Goal: Task Accomplishment & Management: Manage account settings

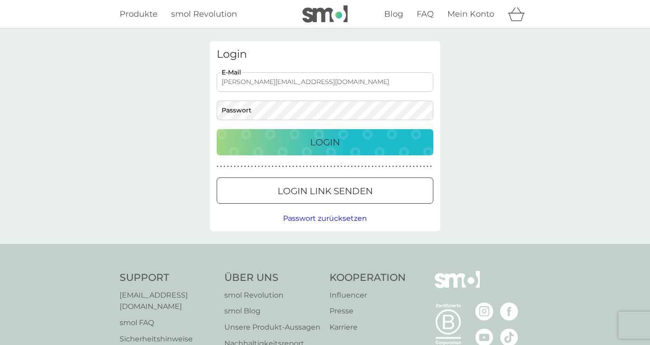
type input "g.sarlak@me.com"
click at [314, 192] on div at bounding box center [325, 190] width 33 height 9
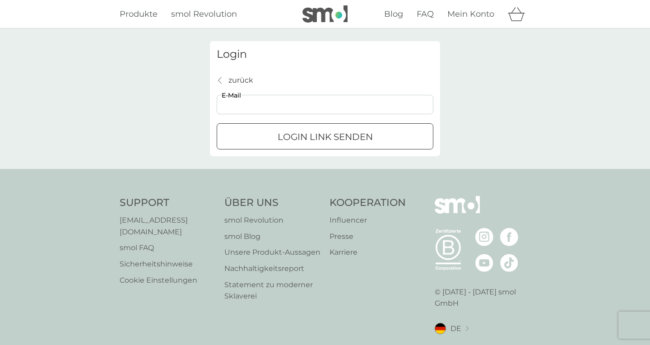
click at [265, 109] on input "E-Mail" at bounding box center [325, 104] width 217 height 19
type input "g.sarlak@me.com"
click at [298, 142] on p "Login Link senden" at bounding box center [325, 137] width 95 height 14
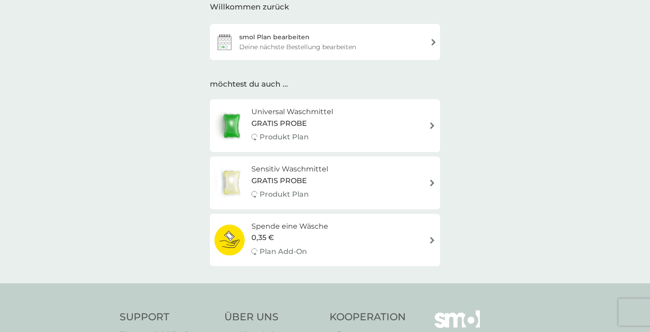
scroll to position [40, 0]
click at [311, 118] on div "GRATIS PROBE" at bounding box center [292, 124] width 82 height 12
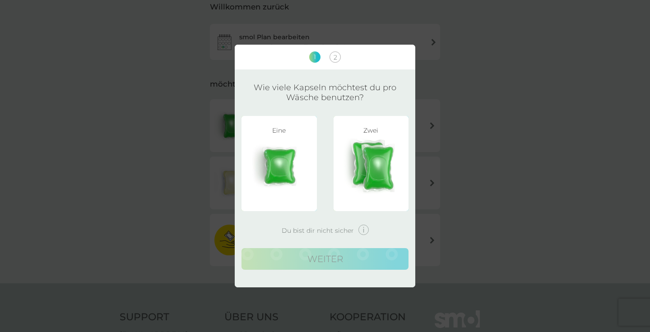
click at [289, 139] on img at bounding box center [279, 166] width 62 height 56
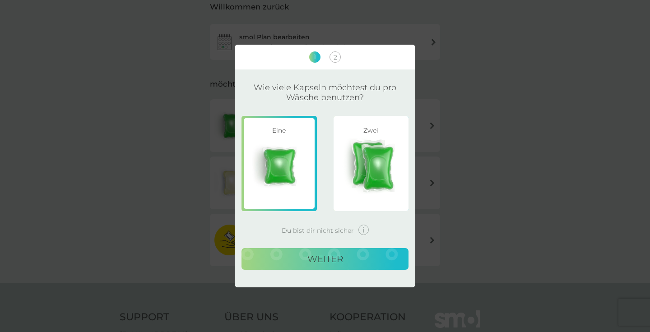
click at [319, 253] on button "weiter" at bounding box center [325, 259] width 167 height 22
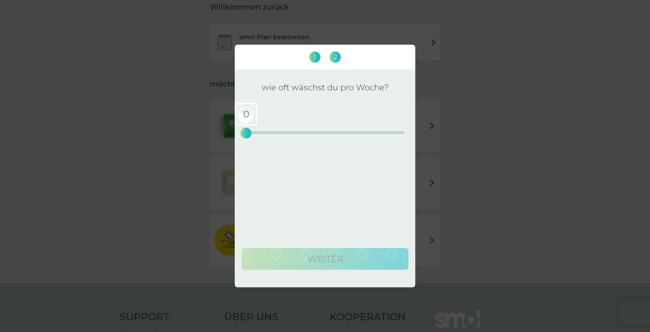
click at [247, 131] on div "0" at bounding box center [246, 133] width 4 height 4
click at [251, 131] on div "1" at bounding box center [253, 133] width 4 height 4
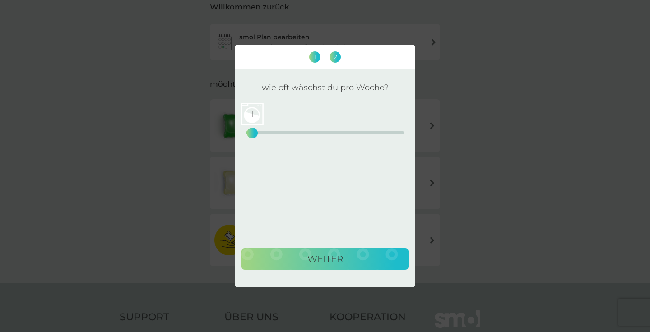
click at [293, 260] on button "weiter" at bounding box center [325, 259] width 167 height 22
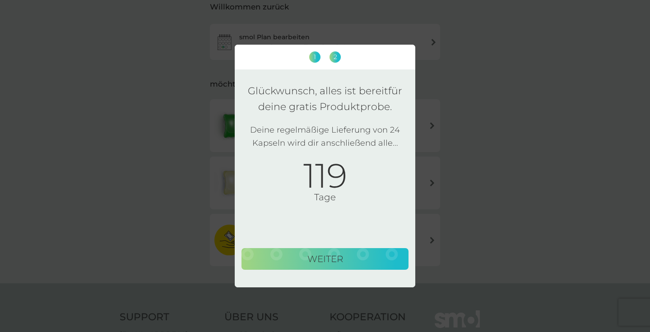
click at [179, 130] on div "1 2 Glückwunsch, alles ist bereit für deine gratis Produktprobe. Deine regelmäß…" at bounding box center [325, 166] width 650 height 332
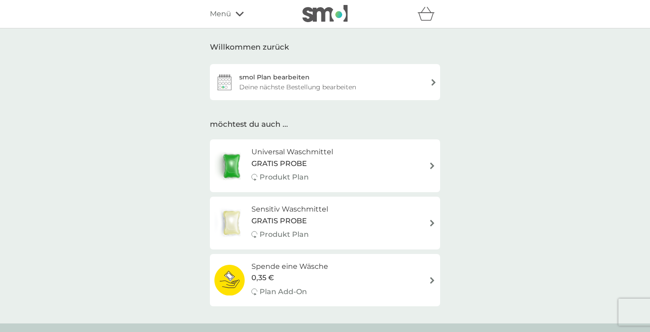
scroll to position [0, 0]
click at [377, 85] on div "smol Plan bearbeiten Deine nächste Bestellung bearbeiten" at bounding box center [325, 82] width 230 height 36
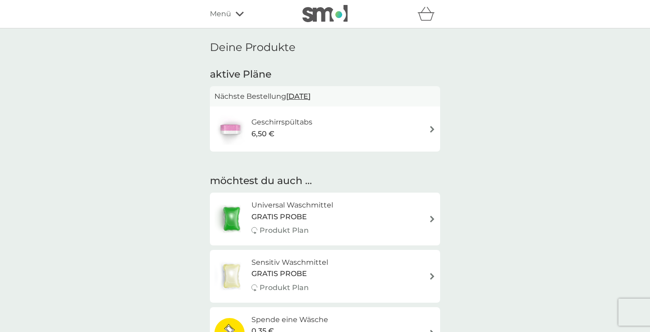
click at [413, 135] on div "Geschirrspültabs 6,50 €" at bounding box center [324, 129] width 221 height 32
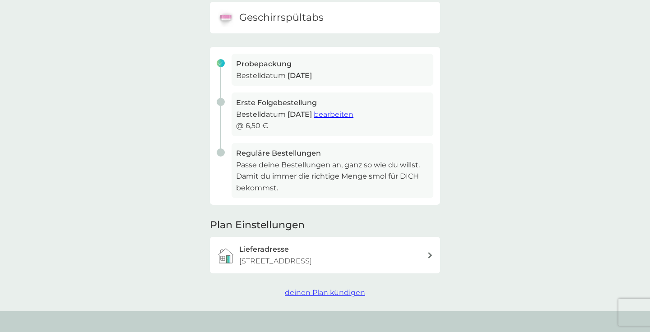
scroll to position [122, 0]
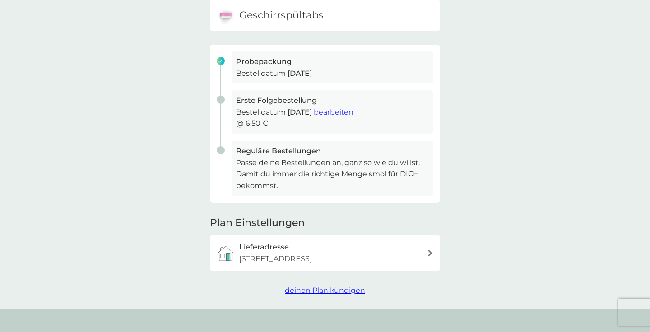
click at [302, 286] on span "deinen Plan kündigen" at bounding box center [325, 290] width 80 height 9
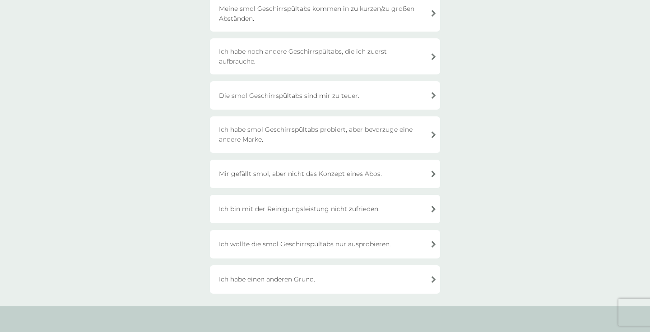
scroll to position [116, 0]
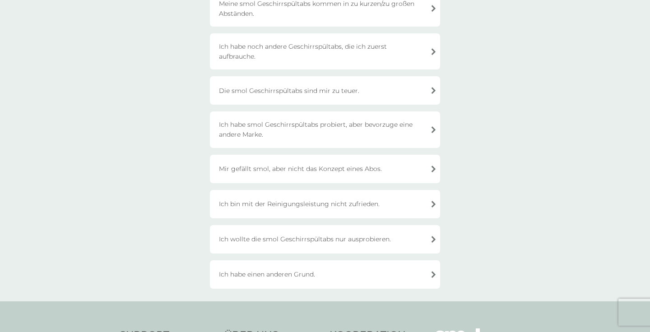
click at [314, 171] on div "Mir gefällt smol, aber nicht das Konzept eines Abos." at bounding box center [325, 169] width 230 height 28
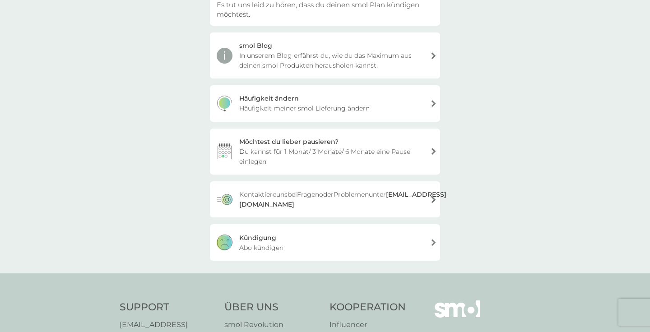
click at [269, 238] on div "Kündigung" at bounding box center [257, 238] width 37 height 10
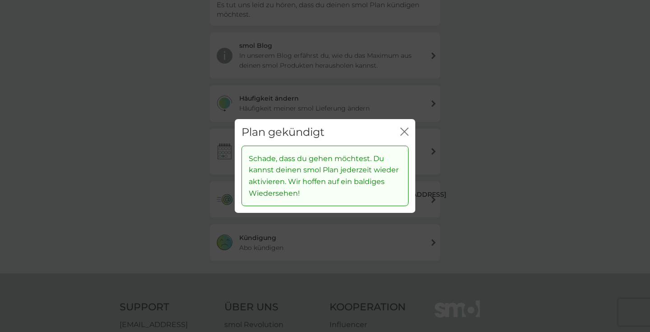
click at [459, 149] on div "Plan gekündigt Schließen Schade, dass du gehen möchtest. Du kannst deinen smol …" at bounding box center [325, 166] width 650 height 332
